Goal: Browse casually

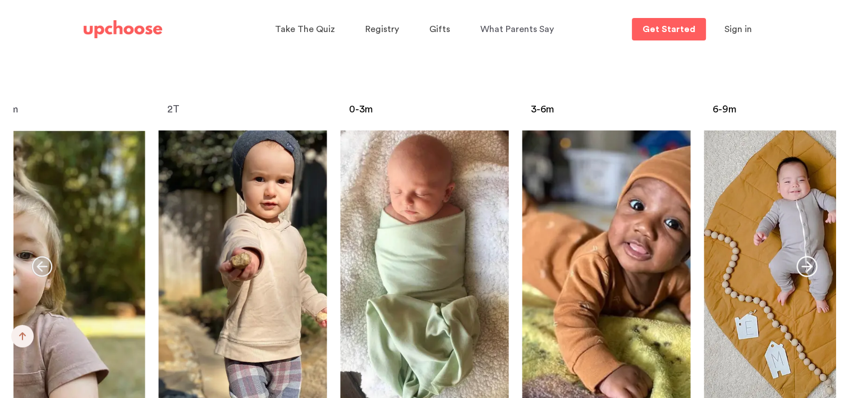
scroll to position [4488, 0]
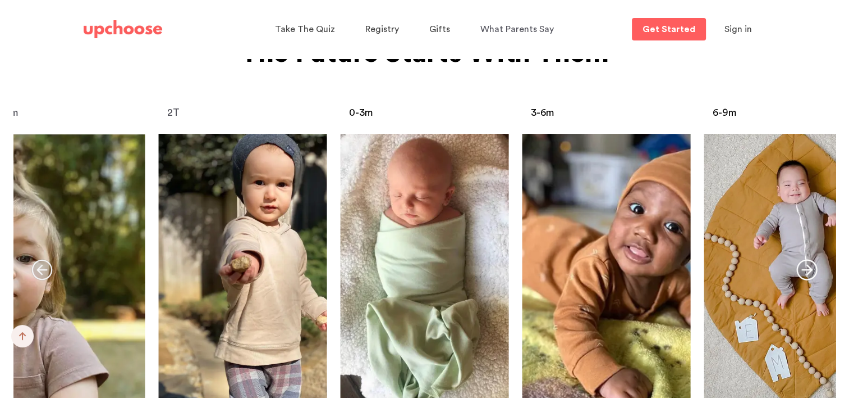
click at [804, 259] on icon "button" at bounding box center [807, 269] width 21 height 21
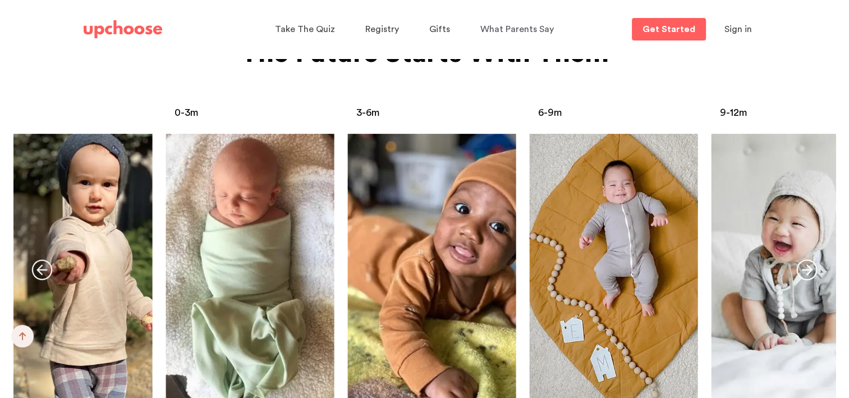
click at [804, 259] on icon "button" at bounding box center [807, 269] width 21 height 21
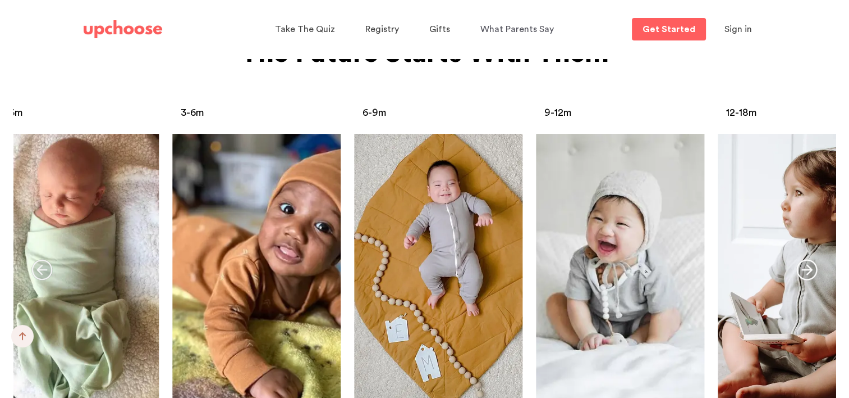
click at [804, 259] on icon "button" at bounding box center [807, 269] width 21 height 21
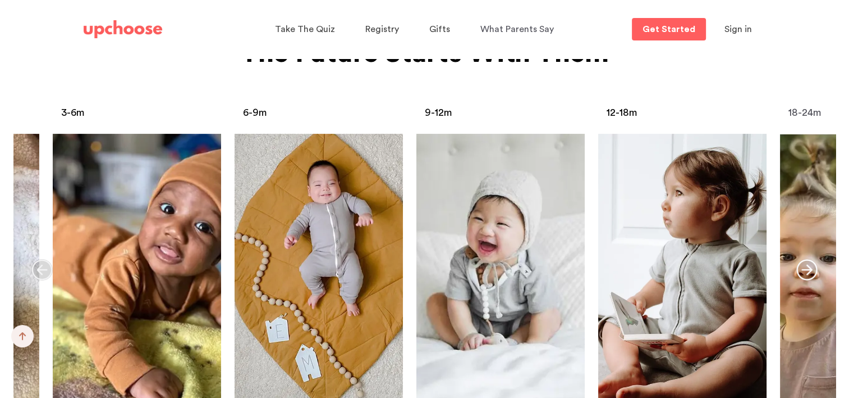
click at [804, 259] on icon "button" at bounding box center [807, 269] width 21 height 21
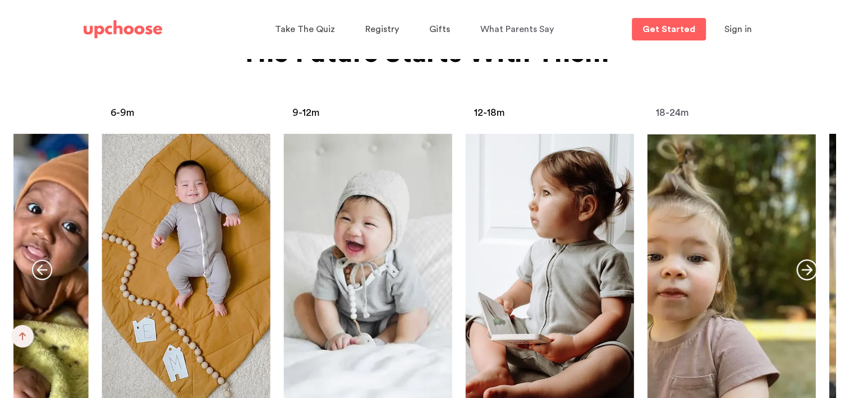
click at [804, 259] on icon "button" at bounding box center [807, 269] width 21 height 21
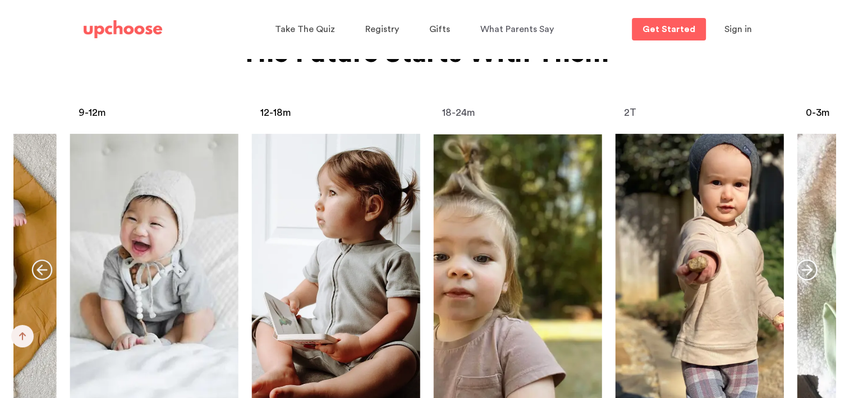
click at [804, 259] on icon "button" at bounding box center [807, 269] width 21 height 21
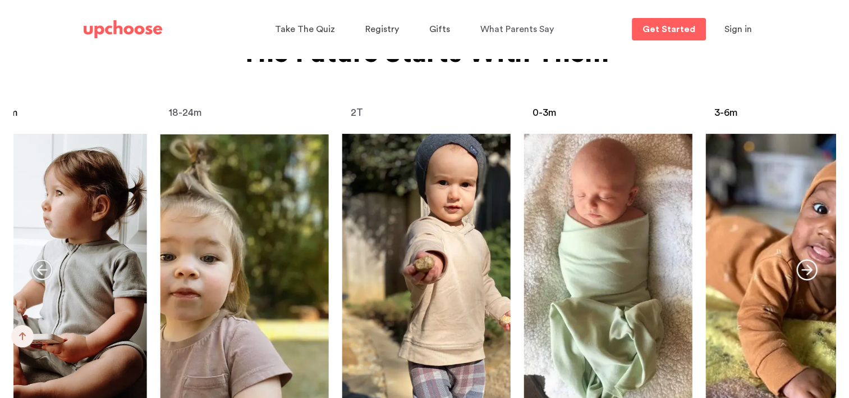
click at [804, 259] on icon "button" at bounding box center [807, 269] width 21 height 21
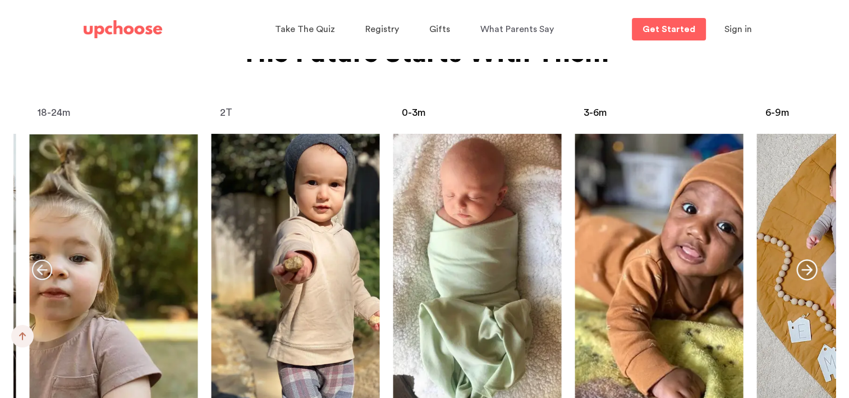
click at [804, 259] on icon "button" at bounding box center [807, 269] width 21 height 21
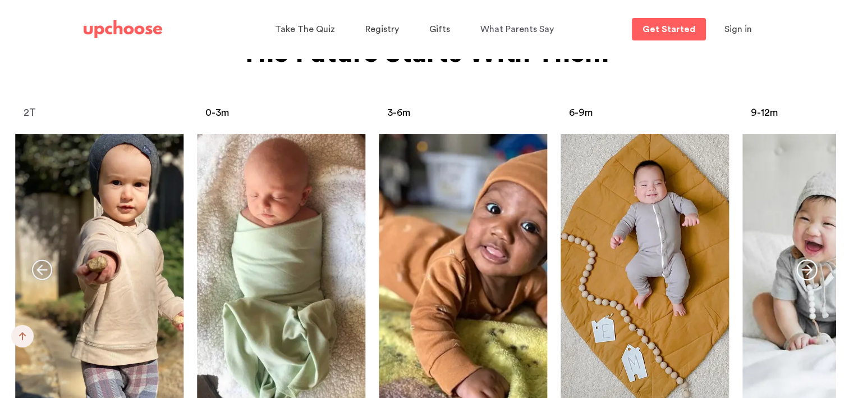
click at [804, 259] on icon "button" at bounding box center [807, 269] width 21 height 21
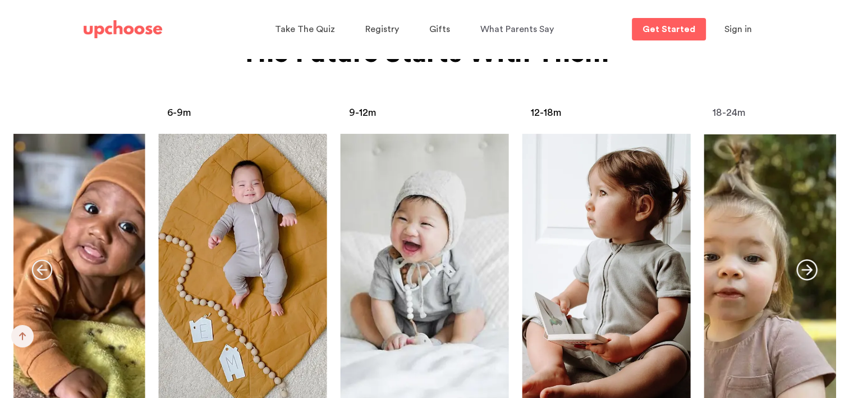
click at [804, 259] on icon "button" at bounding box center [807, 269] width 21 height 21
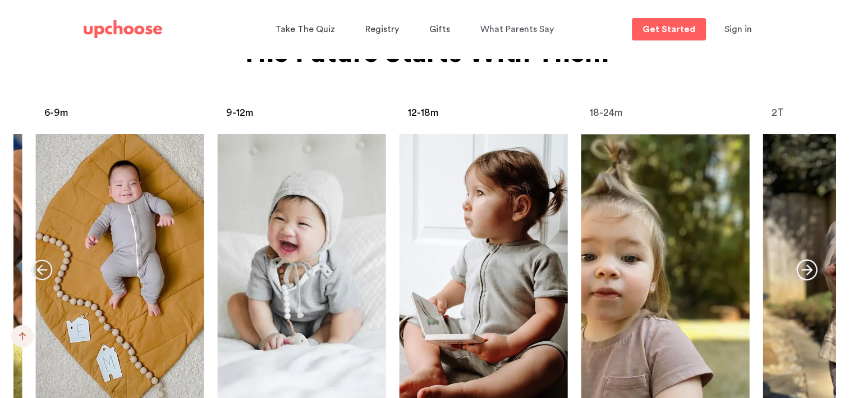
click at [804, 259] on icon "button" at bounding box center [807, 269] width 21 height 21
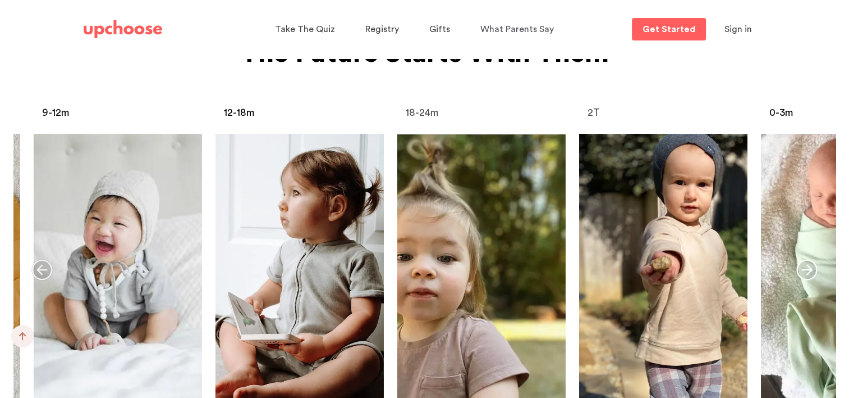
click at [804, 259] on icon "button" at bounding box center [807, 269] width 21 height 21
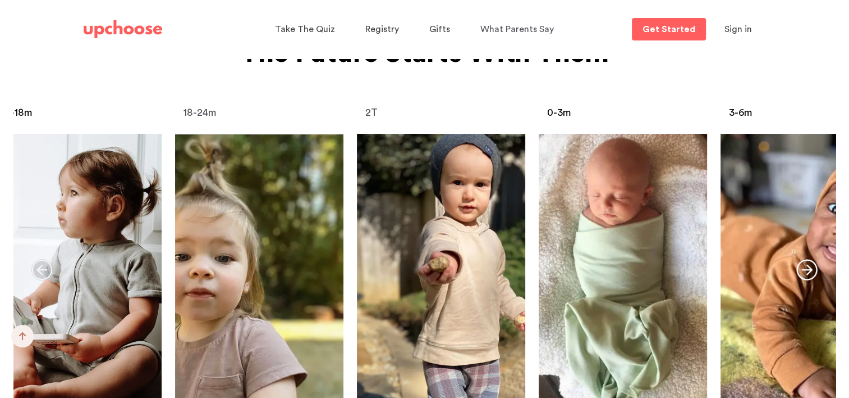
click at [804, 259] on icon "button" at bounding box center [807, 269] width 21 height 21
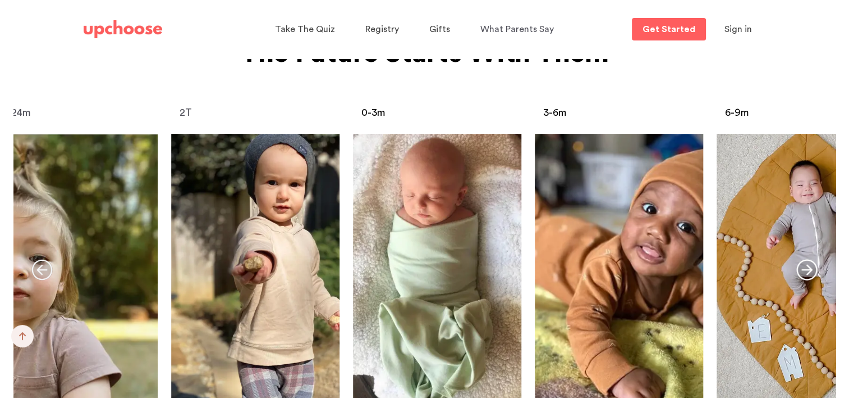
click at [804, 259] on icon "button" at bounding box center [807, 269] width 21 height 21
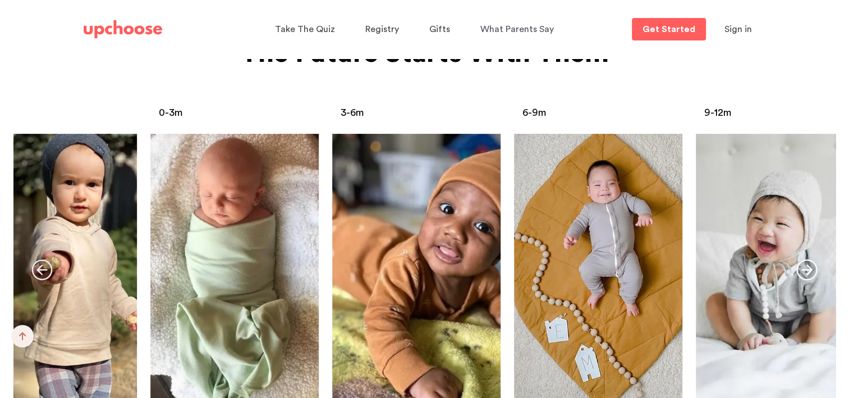
click at [804, 259] on icon "button" at bounding box center [807, 269] width 21 height 21
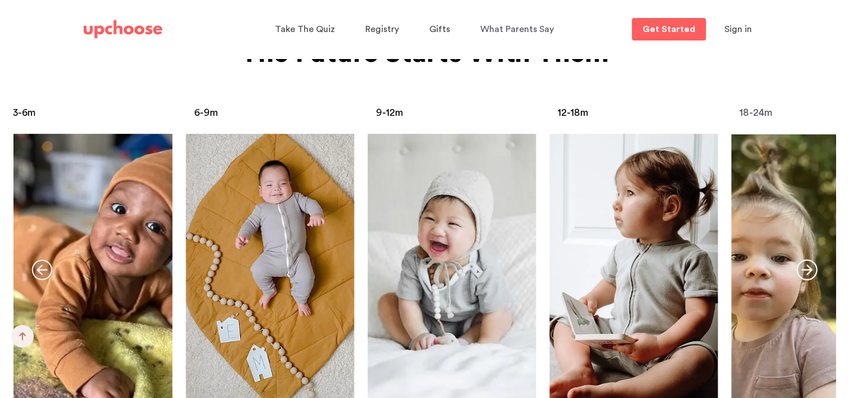
click at [804, 259] on icon "button" at bounding box center [807, 269] width 21 height 21
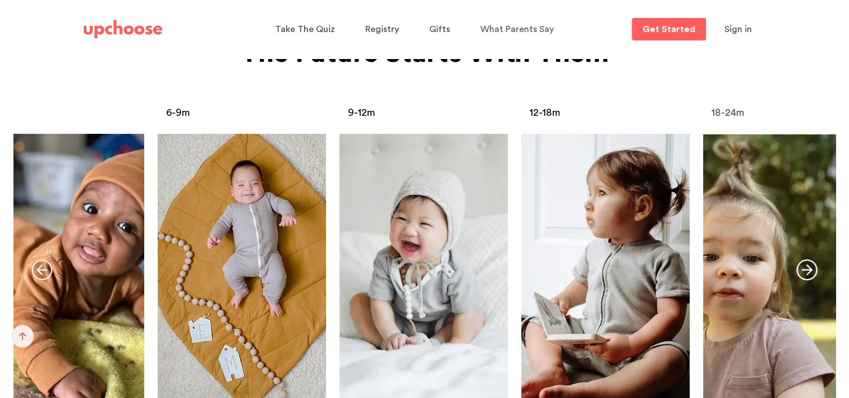
click at [804, 259] on icon "button" at bounding box center [807, 269] width 21 height 21
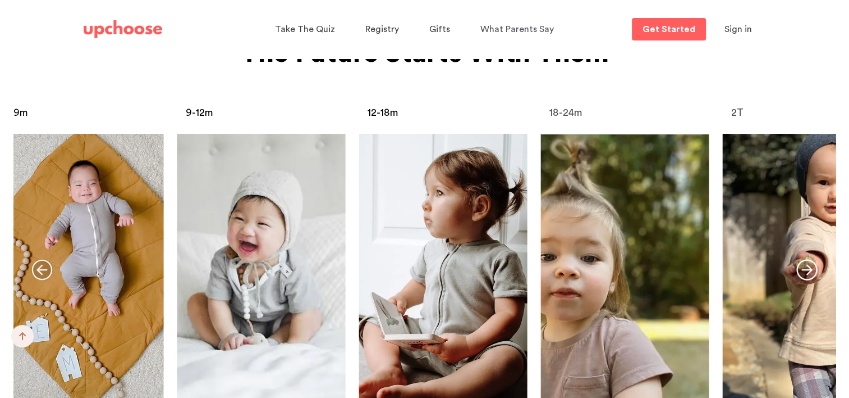
click at [804, 259] on icon "button" at bounding box center [807, 269] width 21 height 21
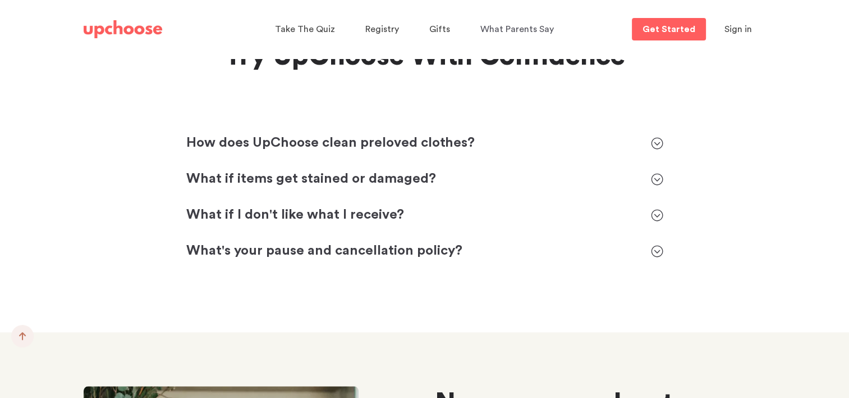
scroll to position [5094, 0]
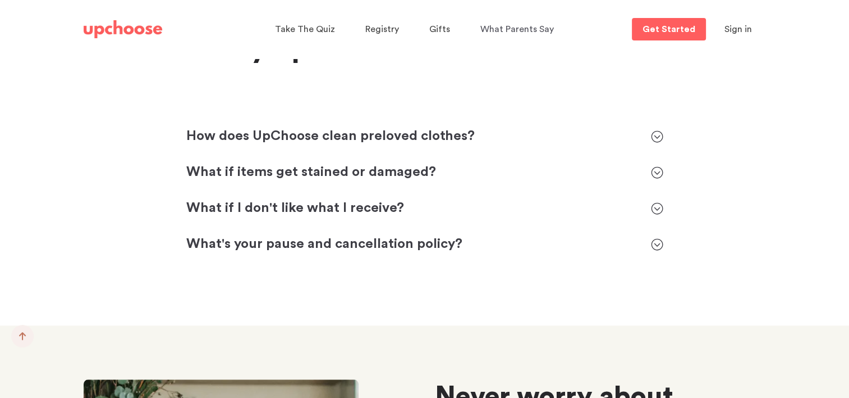
click at [656, 166] on icon at bounding box center [657, 172] width 12 height 12
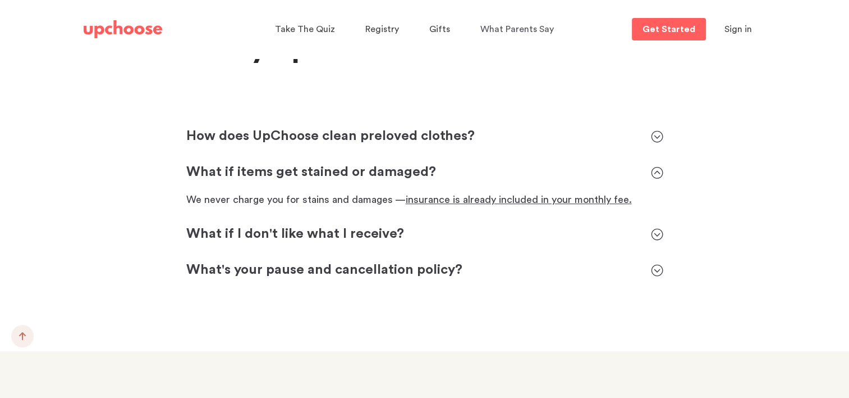
click at [656, 166] on icon at bounding box center [657, 172] width 12 height 12
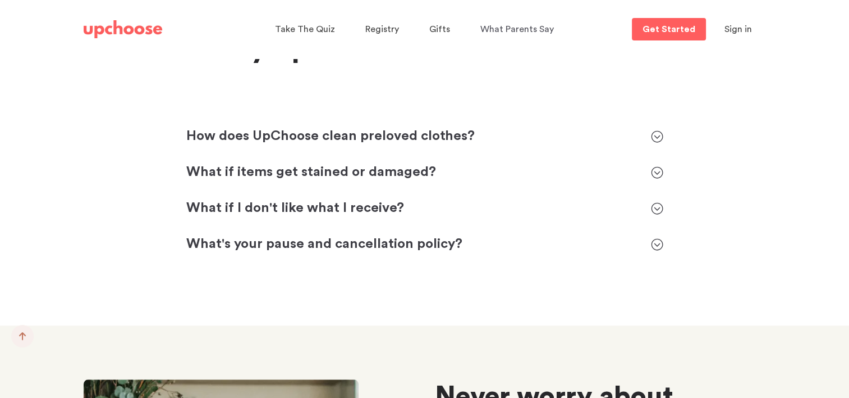
click at [656, 130] on icon at bounding box center [657, 136] width 12 height 12
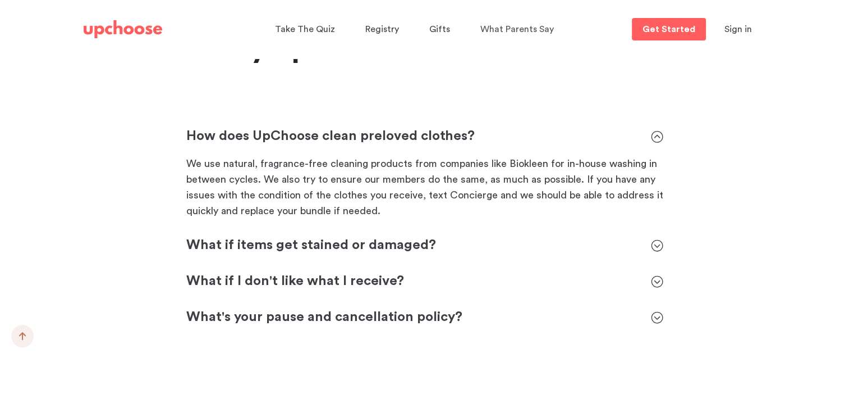
click at [656, 130] on icon at bounding box center [657, 136] width 12 height 12
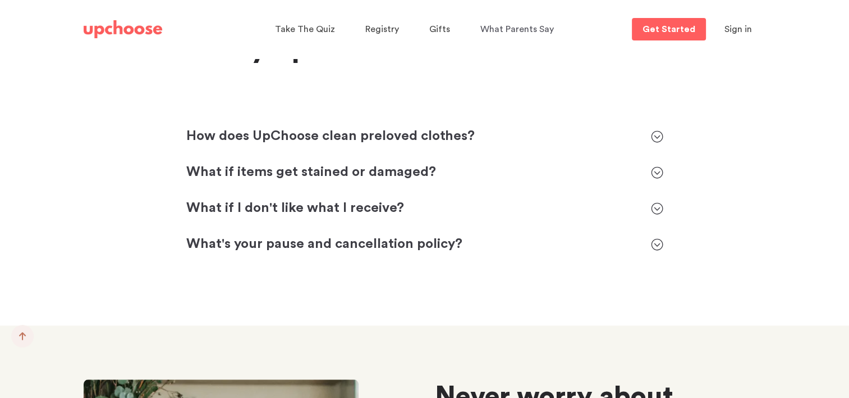
click at [654, 202] on icon at bounding box center [657, 208] width 12 height 12
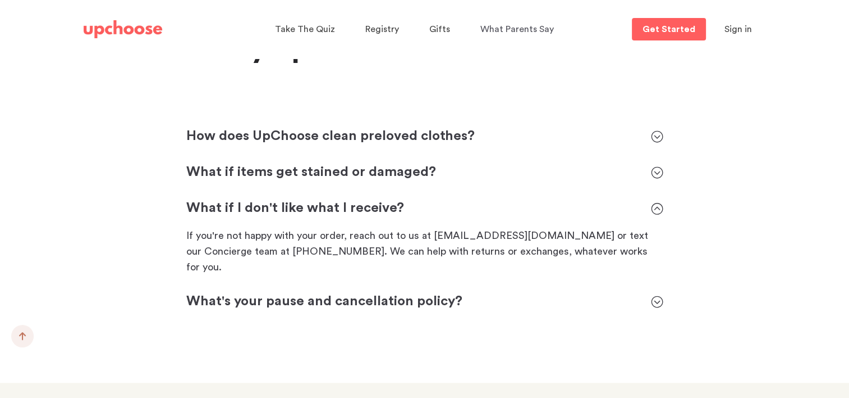
click at [657, 202] on icon at bounding box center [657, 208] width 12 height 12
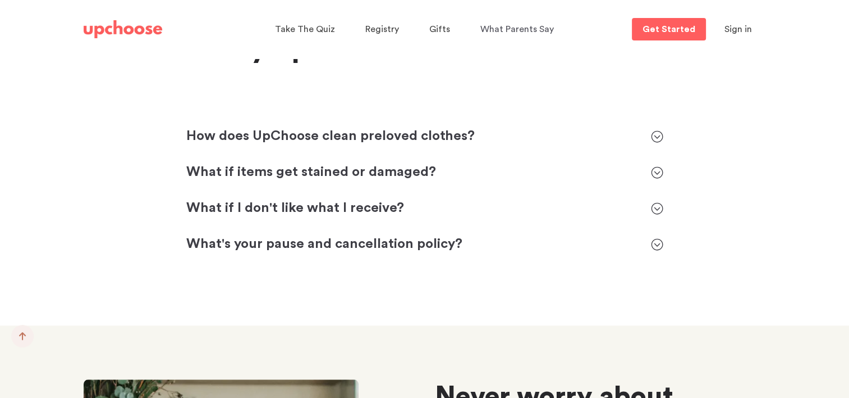
click at [659, 238] on icon at bounding box center [657, 244] width 12 height 12
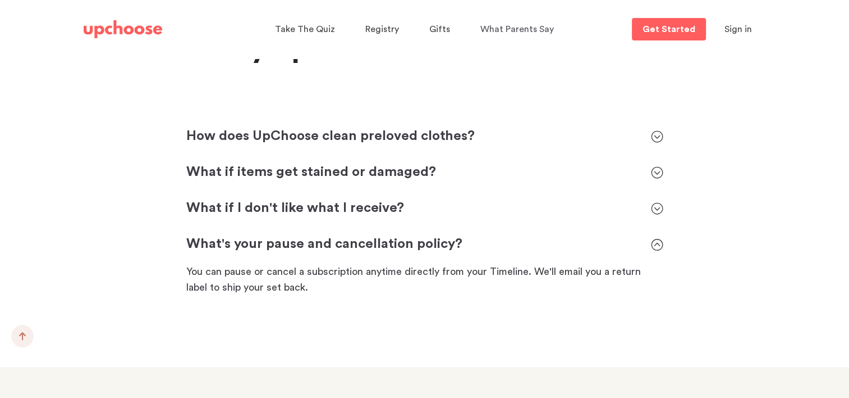
click at [660, 238] on icon at bounding box center [657, 244] width 12 height 12
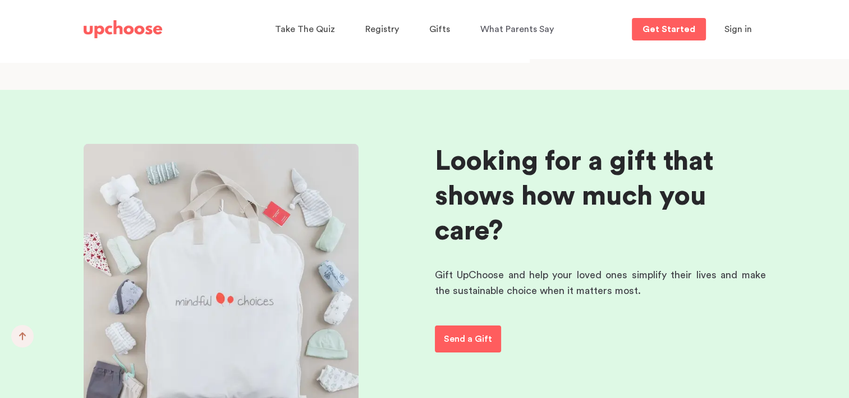
scroll to position [7762, 0]
